Goal: Task Accomplishment & Management: Use online tool/utility

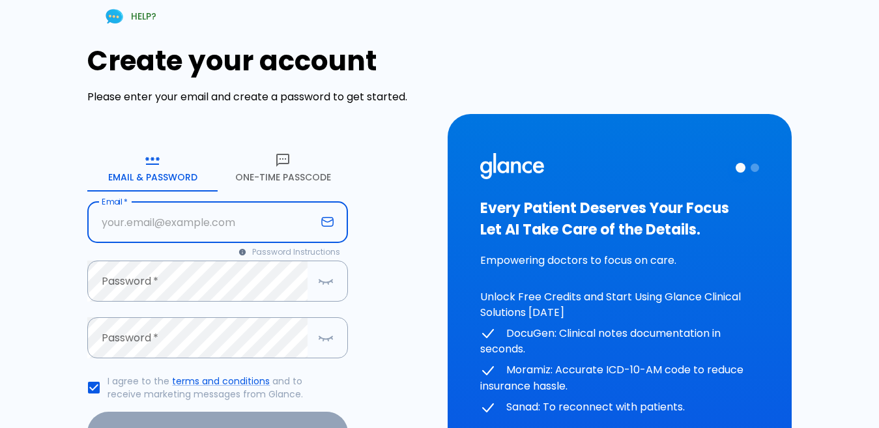
click at [162, 229] on input "text" at bounding box center [201, 222] width 229 height 41
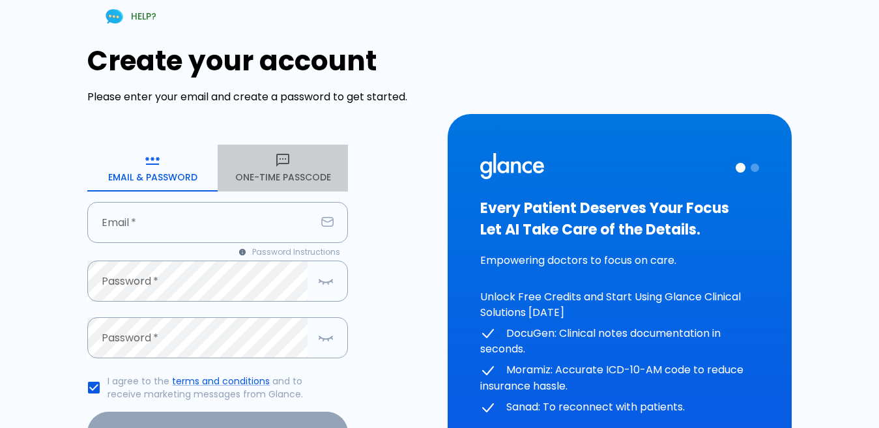
click at [266, 166] on button "One-Time Passcode" at bounding box center [283, 168] width 130 height 47
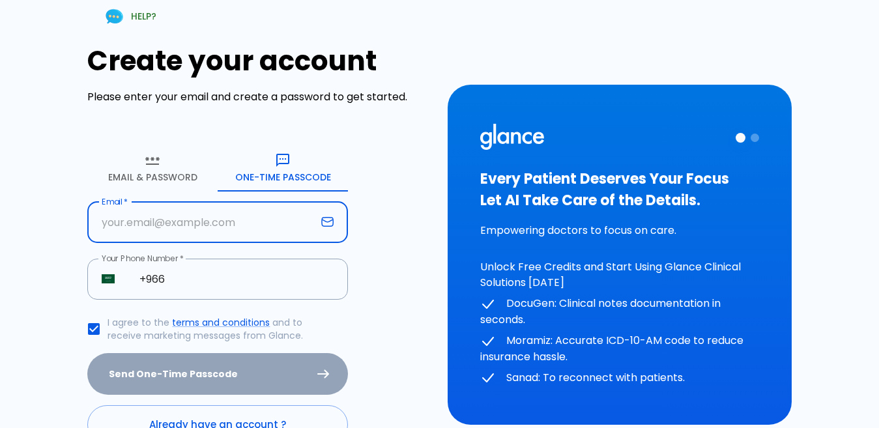
click at [145, 223] on input "text" at bounding box center [201, 222] width 229 height 41
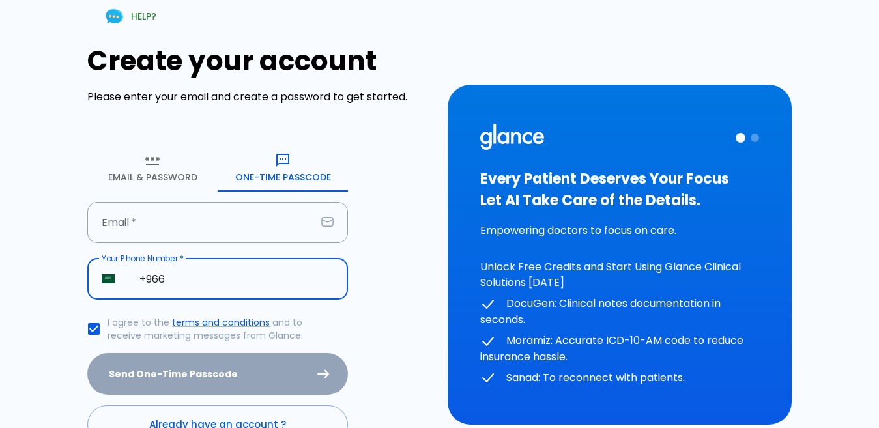
click at [205, 279] on input "+966" at bounding box center [236, 279] width 223 height 41
click at [212, 223] on input "text" at bounding box center [201, 222] width 229 height 41
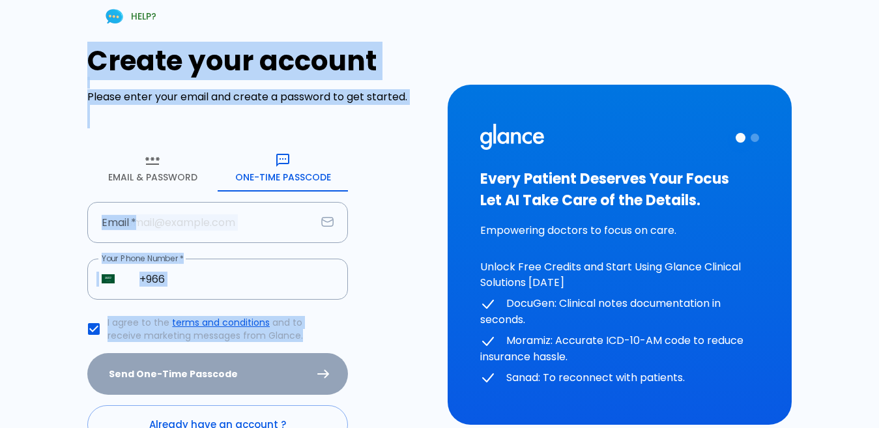
drag, startPoint x: 244, startPoint y: 365, endPoint x: 404, endPoint y: 354, distance: 160.6
click at [399, 357] on div "Create your account Please enter your email and create a password to get starte…" at bounding box center [259, 244] width 344 height 399
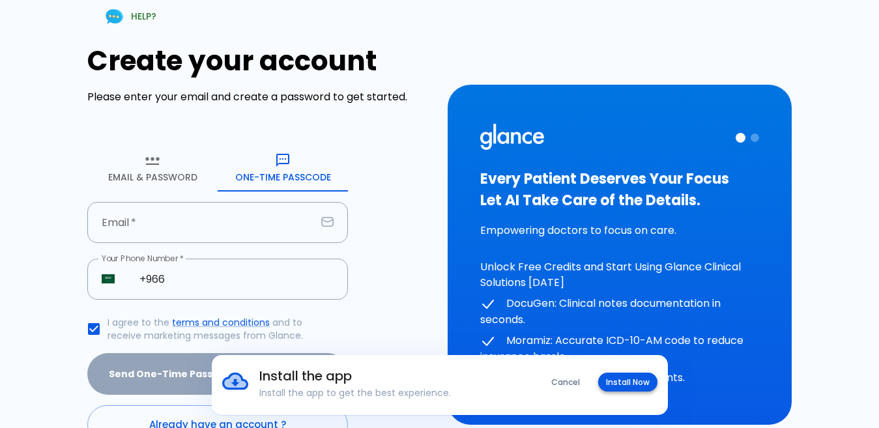
click at [636, 382] on button "Install Now" at bounding box center [627, 382] width 59 height 19
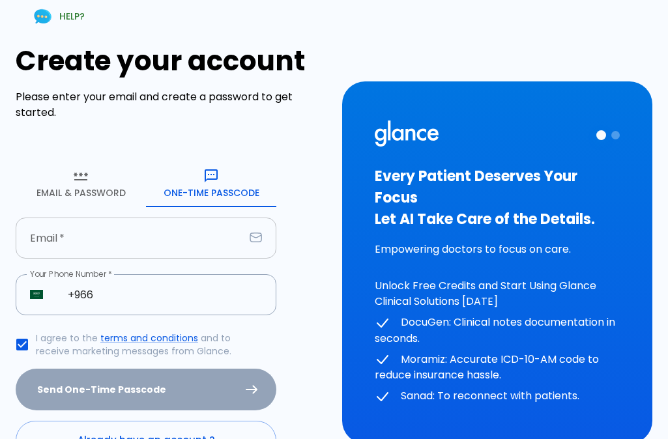
click at [118, 228] on input "text" at bounding box center [130, 238] width 229 height 41
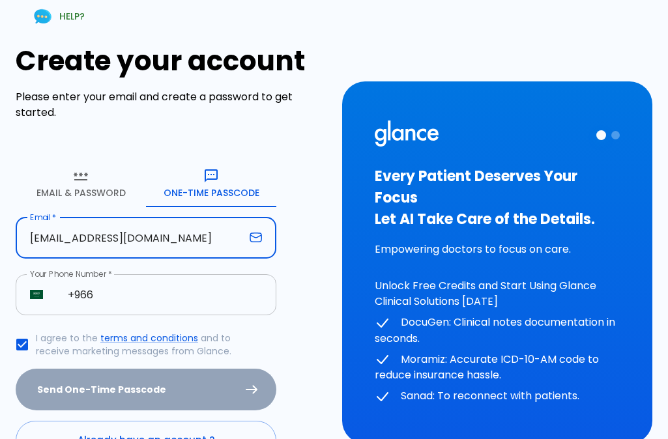
type input "[EMAIL_ADDRESS][DOMAIN_NAME]"
click at [117, 300] on input "+966" at bounding box center [164, 294] width 223 height 41
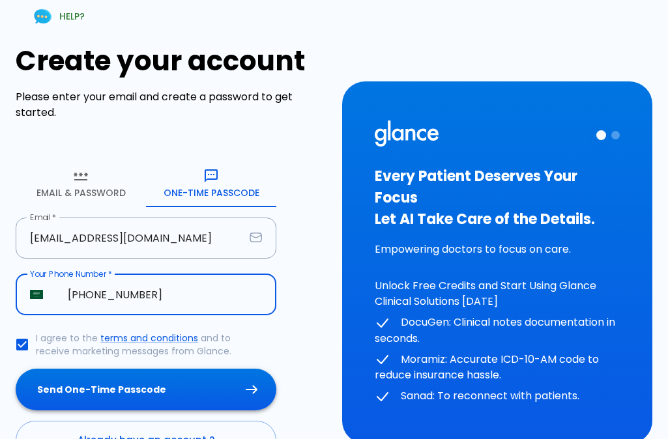
type input "[PHONE_NUMBER]"
click at [139, 388] on button "Send One-Time Passcode" at bounding box center [146, 390] width 261 height 42
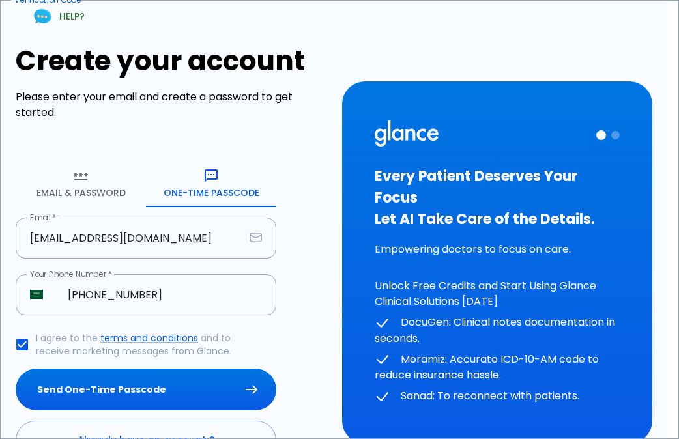
type input "0 5 1 8 9 8"
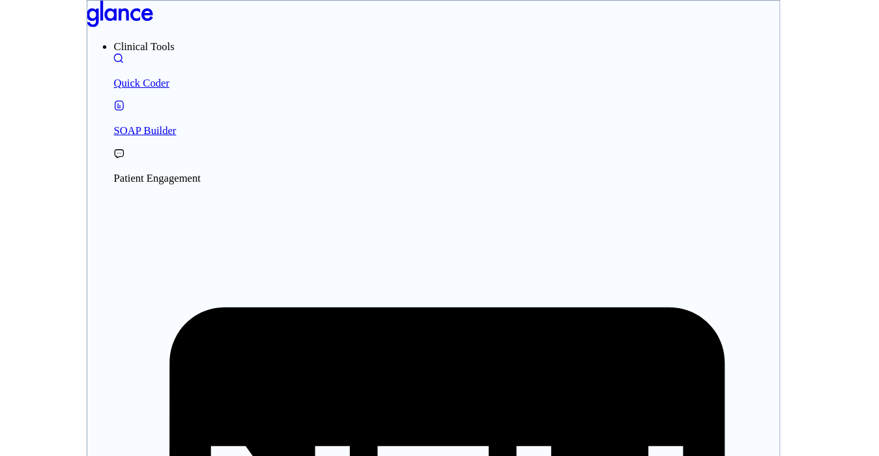
scroll to position [63, 0]
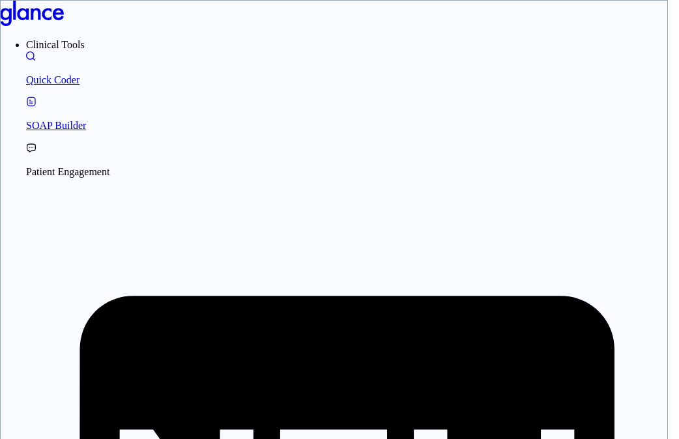
type input "[PERSON_NAME]"
type input "[GEOGRAPHIC_DATA]"
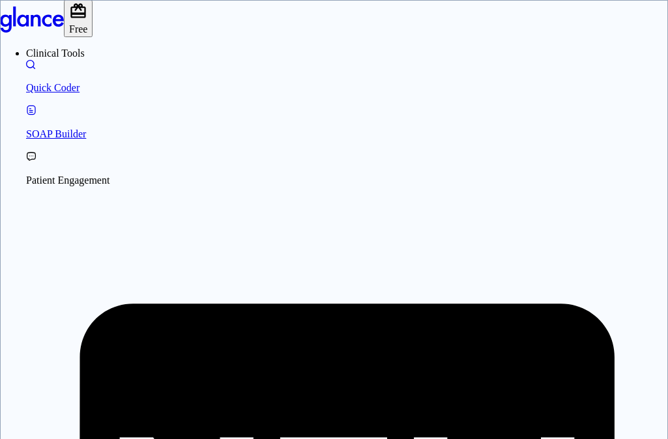
drag, startPoint x: 356, startPoint y: 335, endPoint x: 410, endPoint y: 279, distance: 77.4
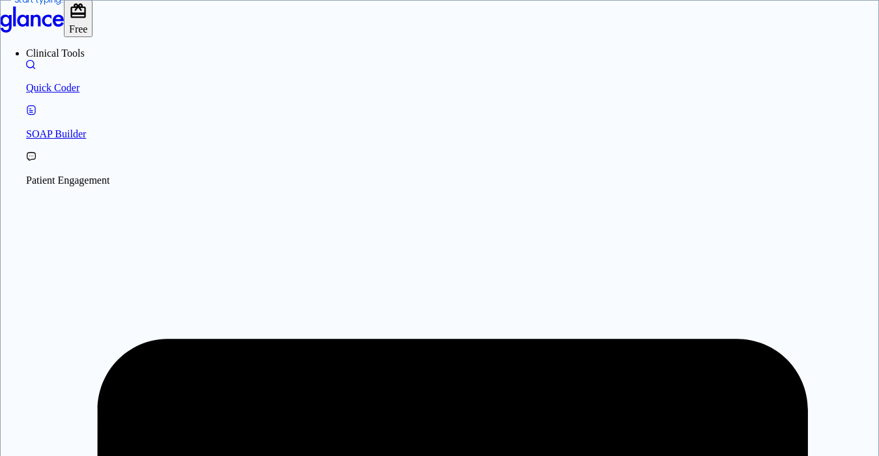
type textarea "[MEDICAL_DATA]"
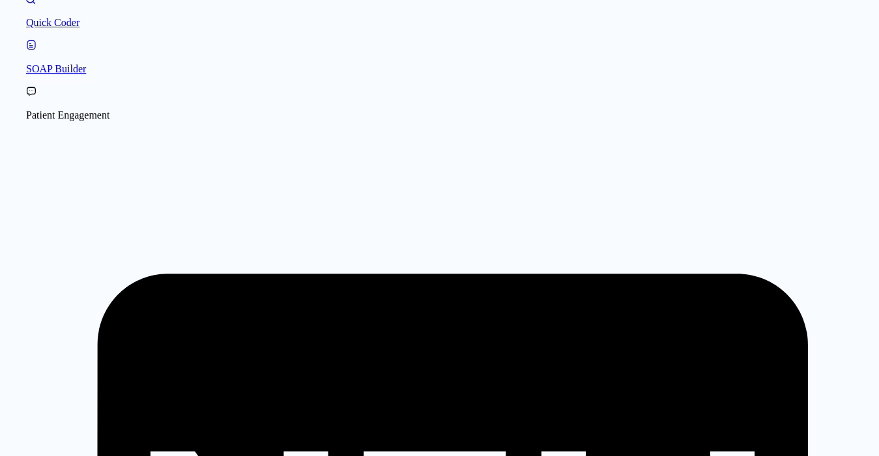
scroll to position [31, 0]
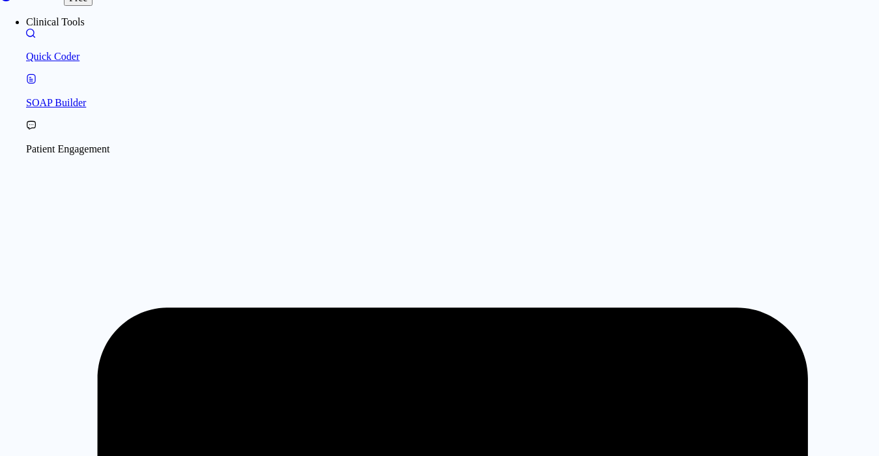
type textarea "bloody [MEDICAL_DATA]"
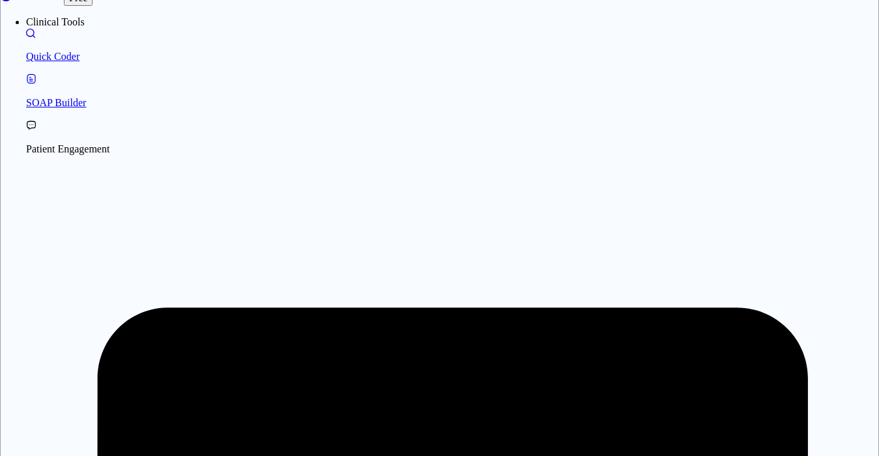
drag, startPoint x: 592, startPoint y: 63, endPoint x: 592, endPoint y: 72, distance: 9.1
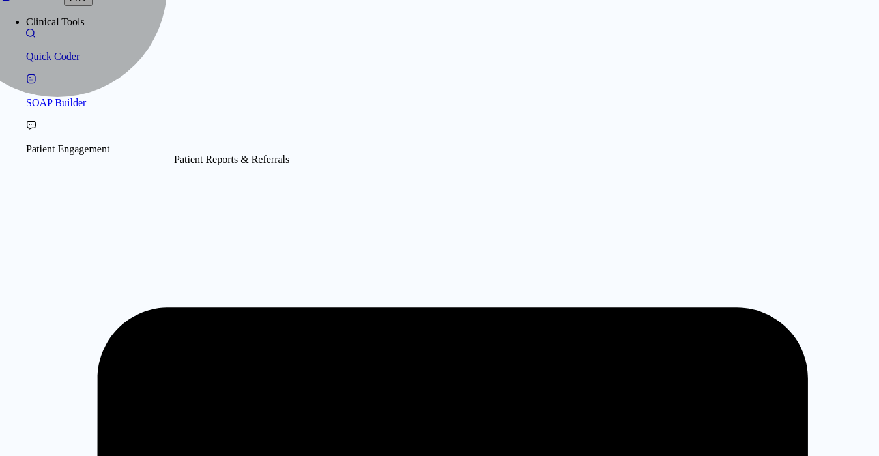
click at [68, 155] on p "Patient Engagement" at bounding box center [452, 149] width 853 height 12
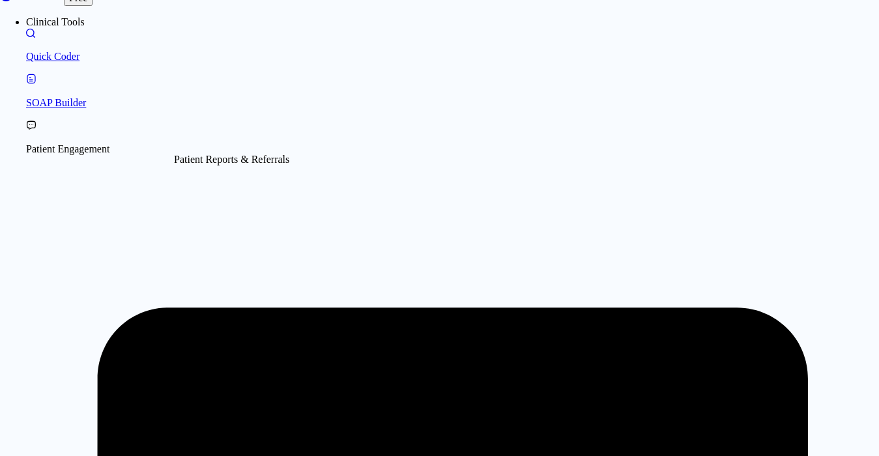
click at [96, 155] on p "Patient Engagement" at bounding box center [452, 149] width 853 height 12
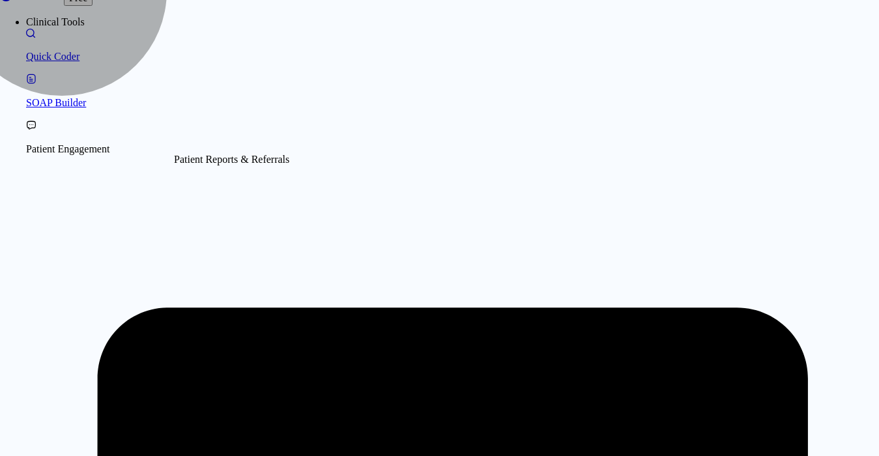
click at [72, 155] on p "Patient Engagement" at bounding box center [452, 149] width 853 height 12
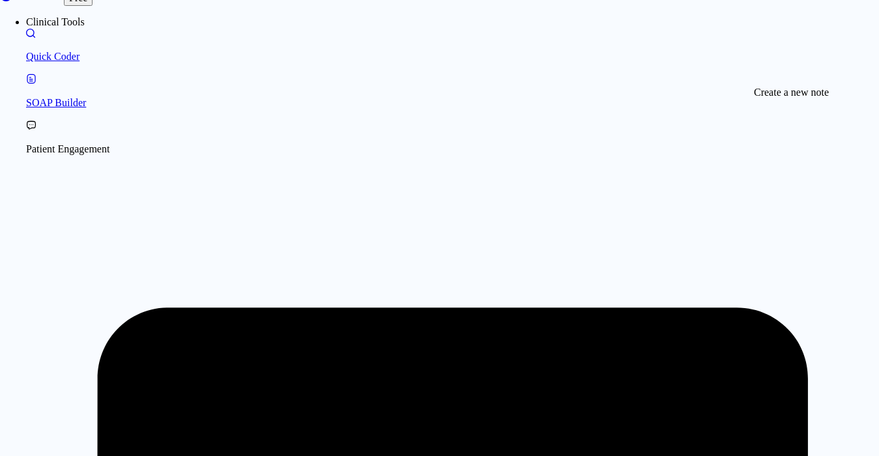
click at [803, 87] on div "Create a new note" at bounding box center [791, 93] width 75 height 12
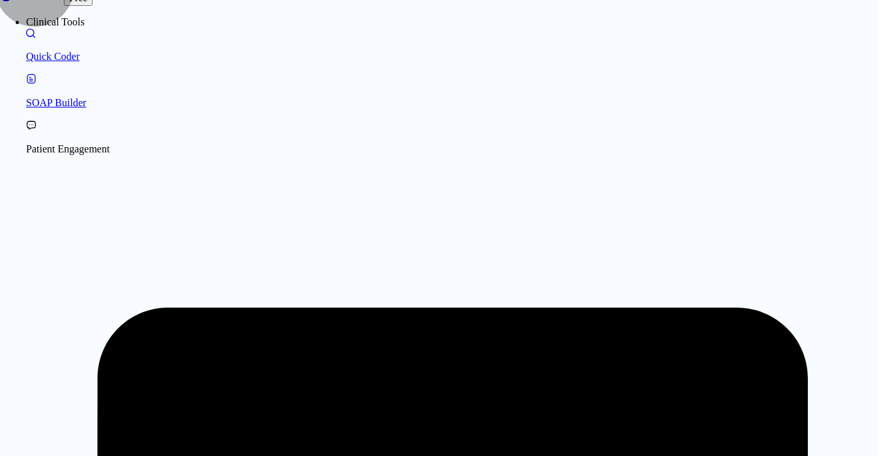
drag, startPoint x: 611, startPoint y: 401, endPoint x: 592, endPoint y: 389, distance: 22.2
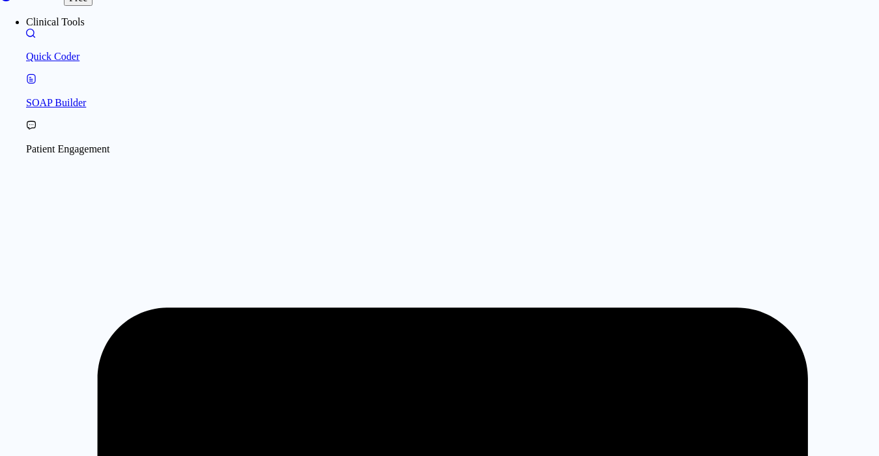
type textarea "35 f"
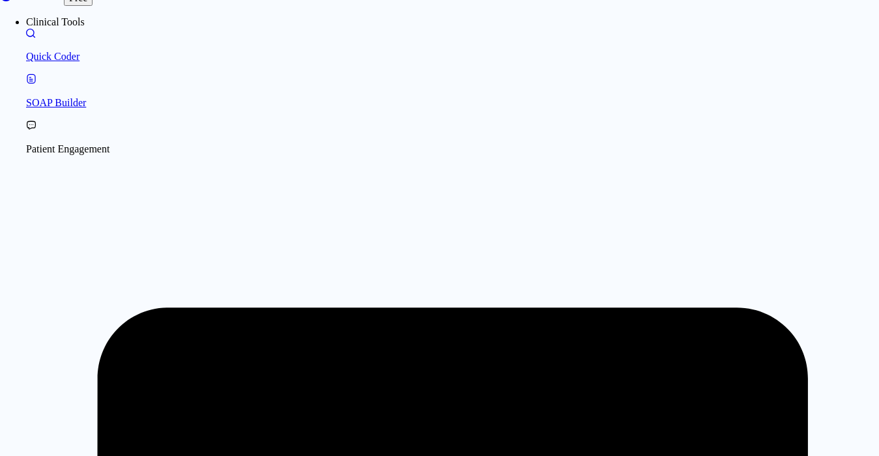
type textarea "•"
type textarea "Chief Complain"
type textarea "nose blockage"
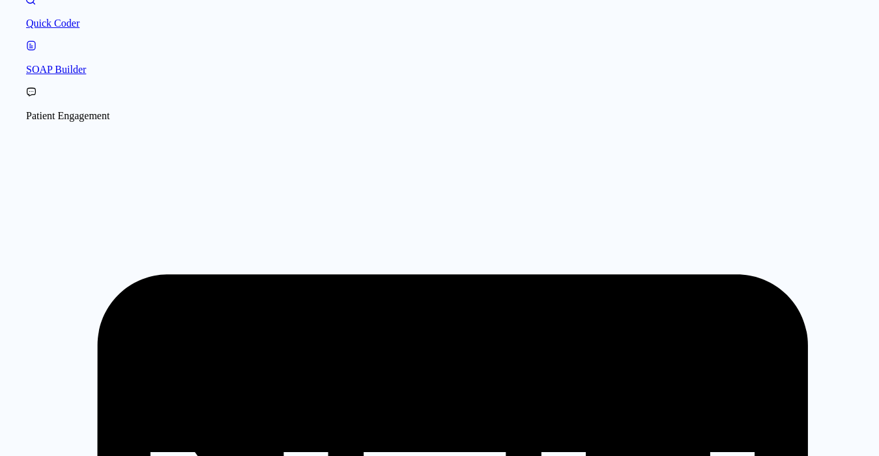
scroll to position [71, 0]
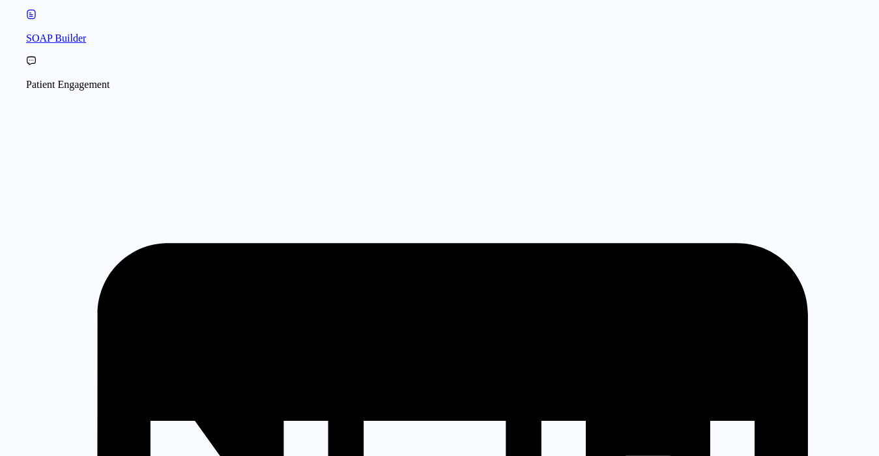
scroll to position [110, 0]
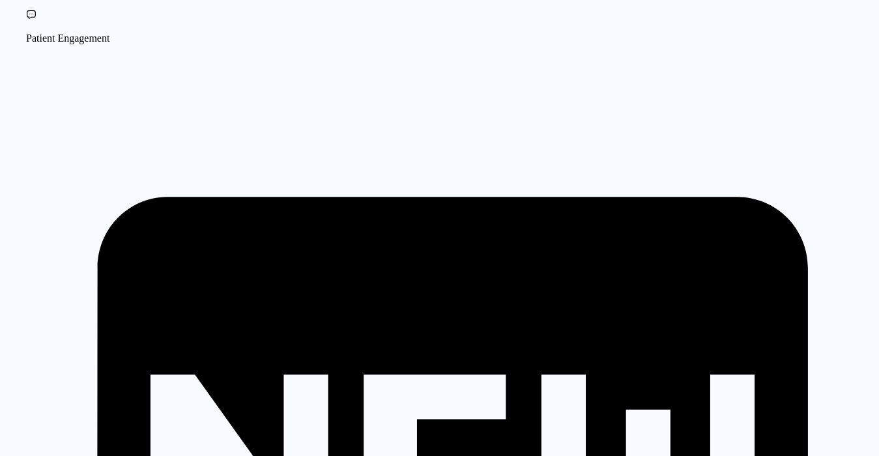
scroll to position [160, 0]
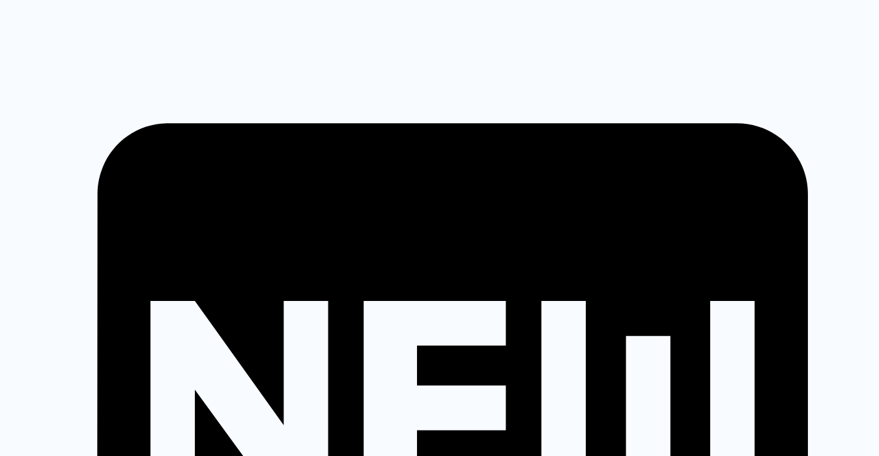
scroll to position [216, 0]
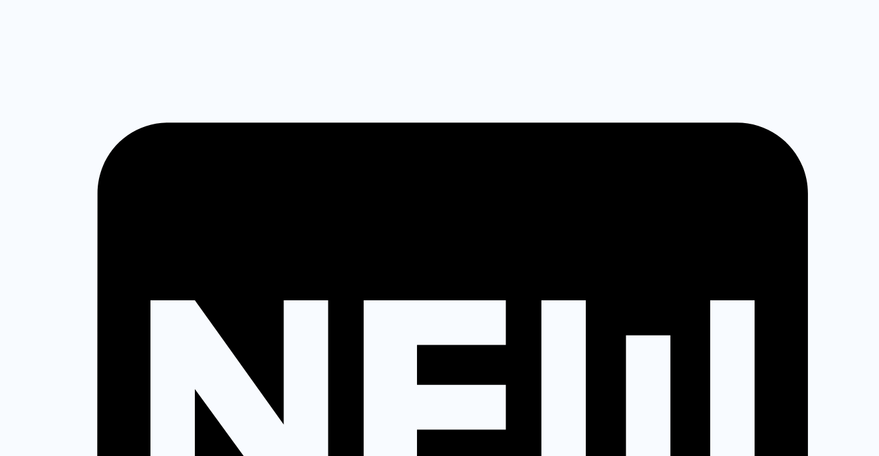
type textarea "/"
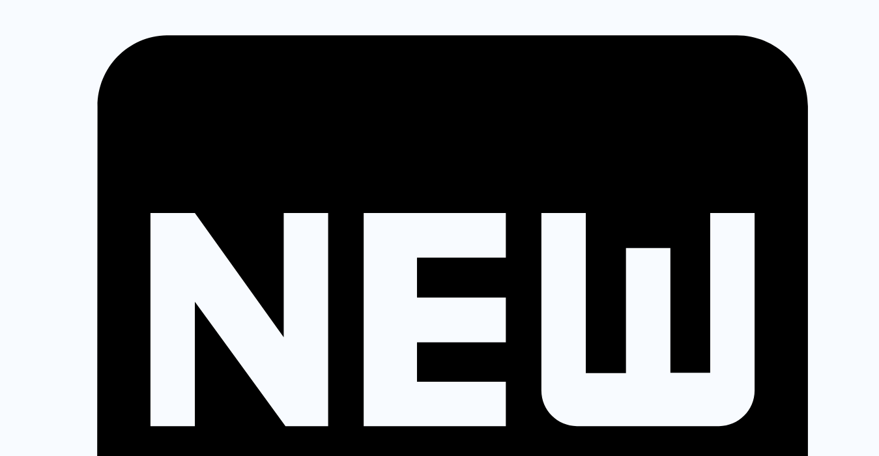
scroll to position [305, 0]
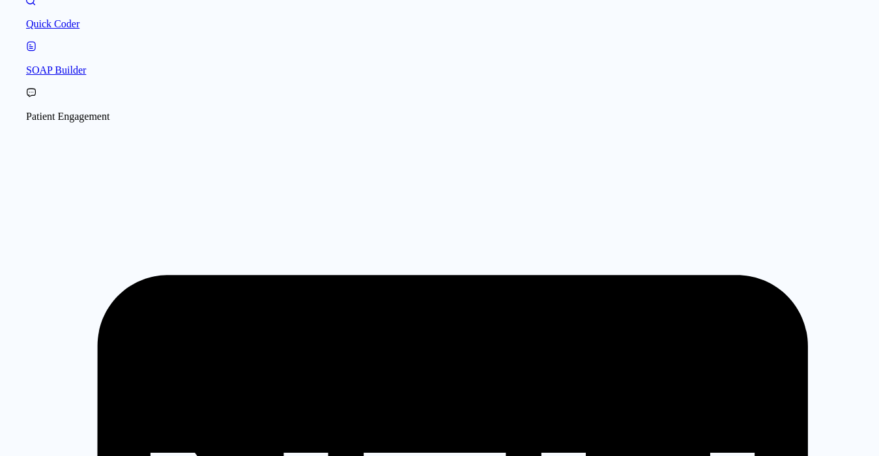
scroll to position [0, 0]
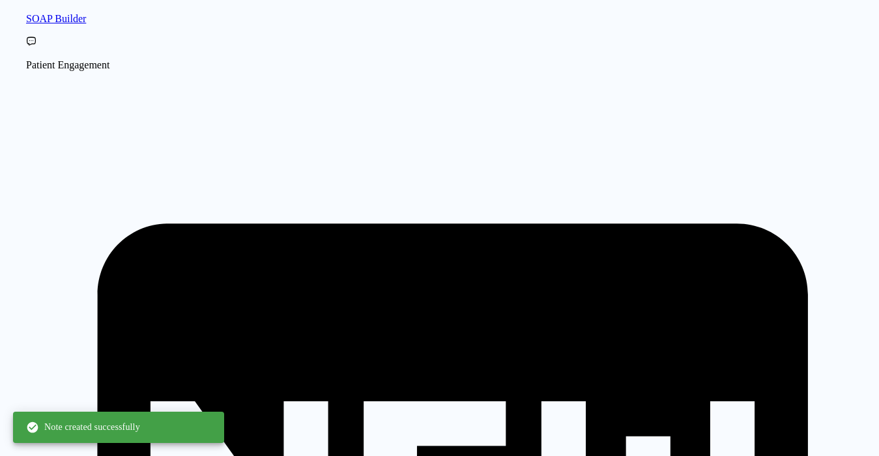
scroll to position [64, 0]
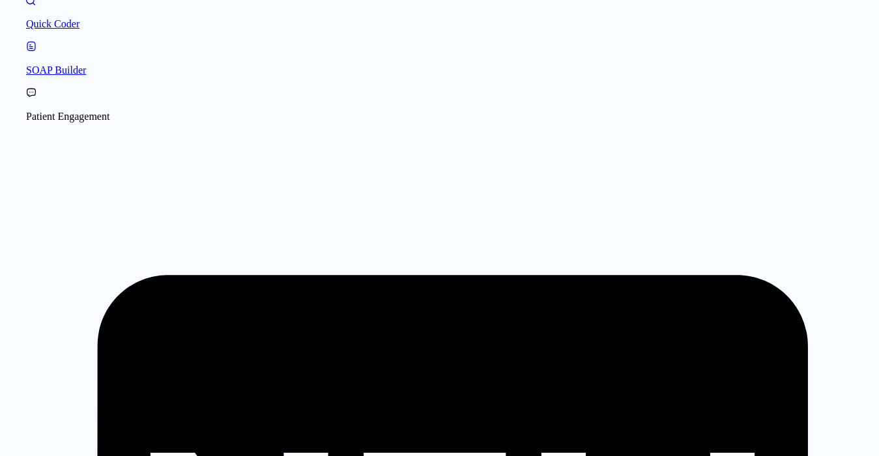
scroll to position [48, 0]
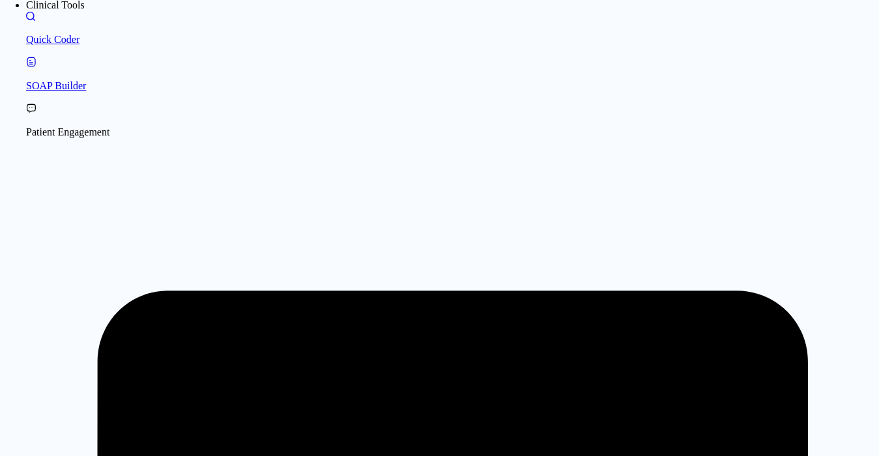
drag, startPoint x: 309, startPoint y: 134, endPoint x: 309, endPoint y: 146, distance: 11.7
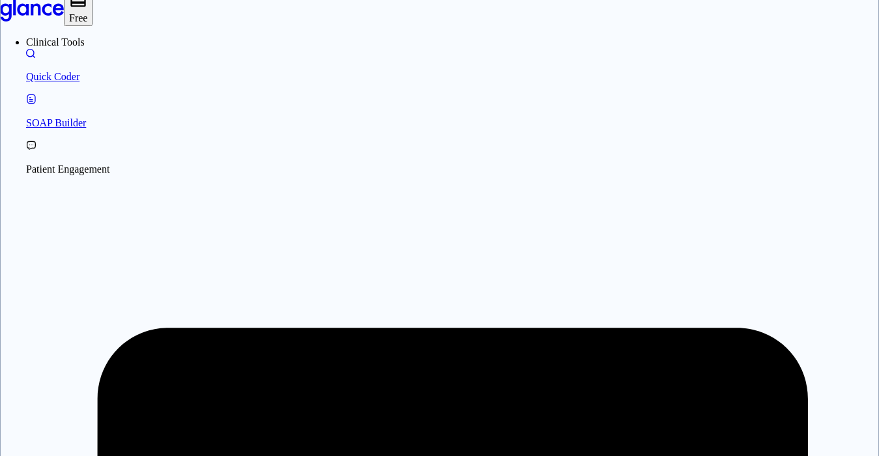
scroll to position [0, 0]
